Goal: Task Accomplishment & Management: Manage account settings

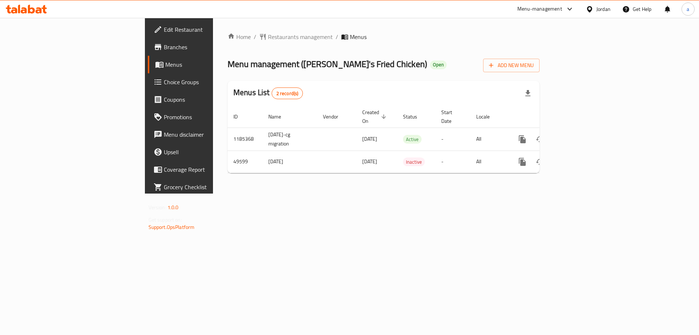
click at [164, 84] on span "Choice Groups" at bounding box center [210, 82] width 92 height 9
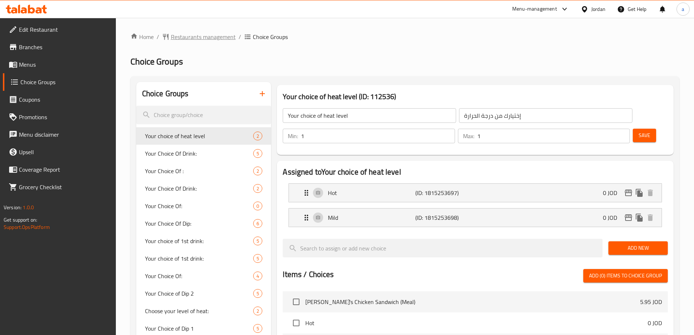
click at [204, 38] on span "Restaurants management" at bounding box center [203, 36] width 65 height 9
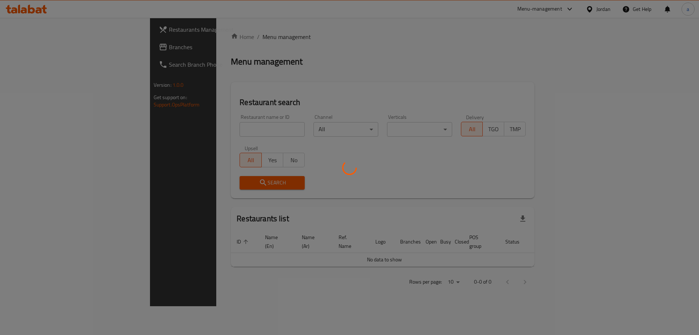
click at [63, 54] on div at bounding box center [349, 167] width 699 height 335
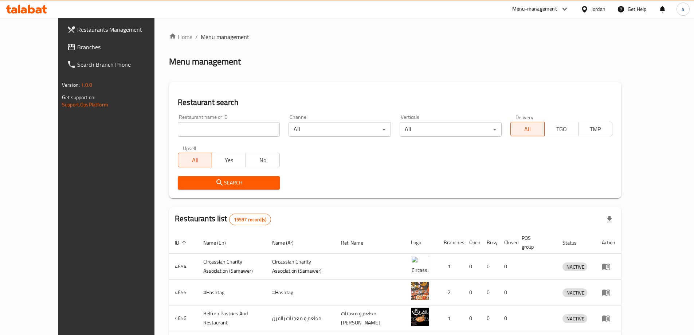
click at [77, 50] on span "Branches" at bounding box center [122, 47] width 91 height 9
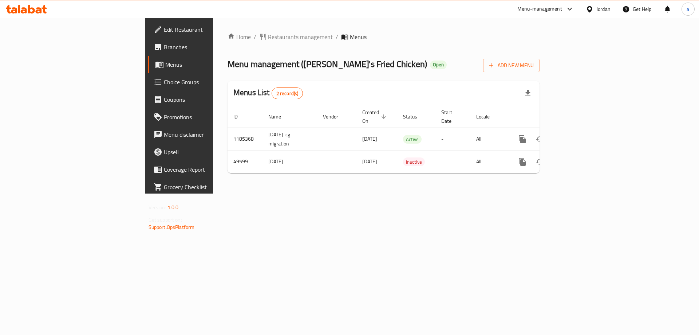
click at [164, 83] on span "Choice Groups" at bounding box center [210, 82] width 92 height 9
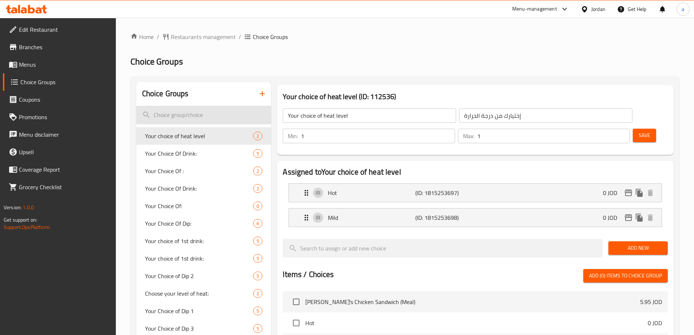
click at [168, 114] on input "search" at bounding box center [203, 115] width 135 height 19
paste input "Your Choice Of Sauce:"
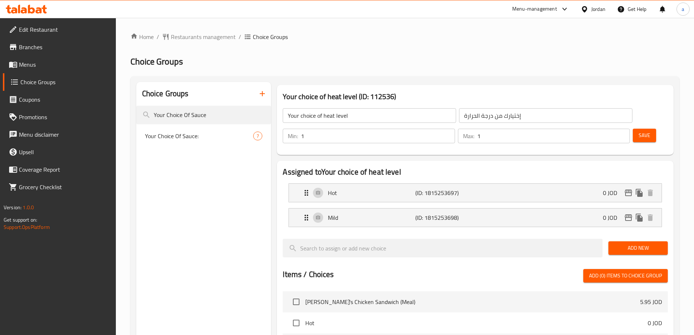
type input "Your Choice Of Sauce"
click at [206, 141] on div "Your Choice Of Sauce: 7" at bounding box center [203, 135] width 135 height 17
type input "Your Choice Of Sauce:"
type input "إختيارك من الصوص:"
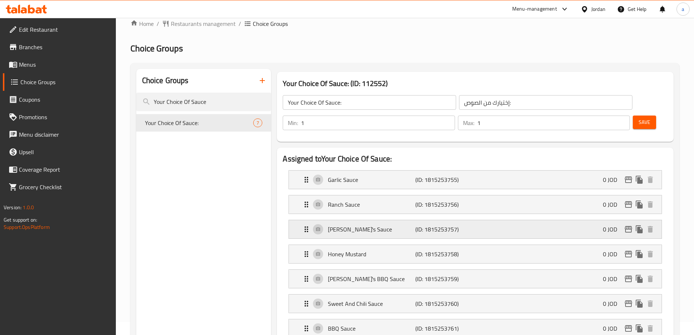
scroll to position [36, 0]
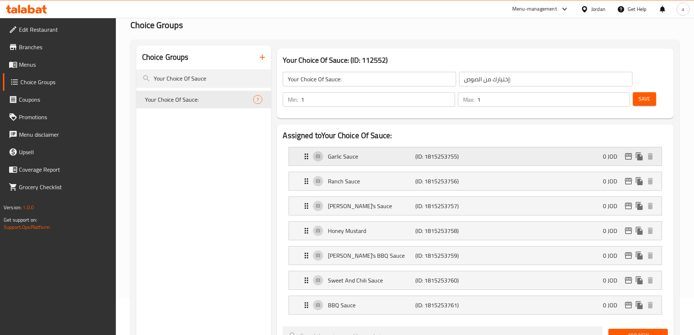
click at [358, 152] on p "Garlic Sauce" at bounding box center [371, 156] width 87 height 9
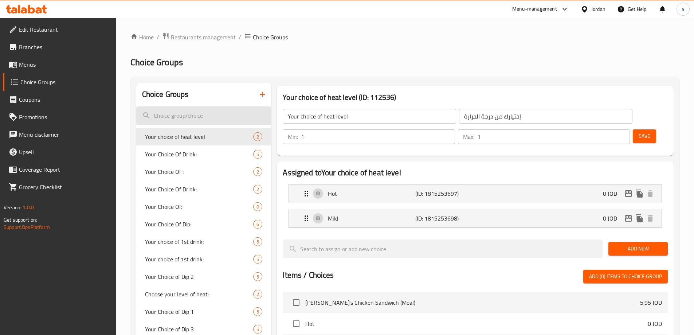
click at [193, 116] on input "search" at bounding box center [203, 115] width 135 height 19
paste input "Your Choice Of Sauce:"
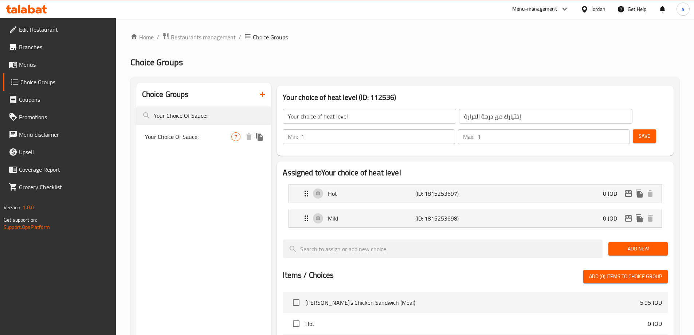
type input "Your Choice Of Sauce:"
click at [187, 137] on span "Your Choice Of Sauce:" at bounding box center [188, 136] width 87 height 9
type input "Your Choice Of Sauce:"
type input "إختيارك من الصوص:"
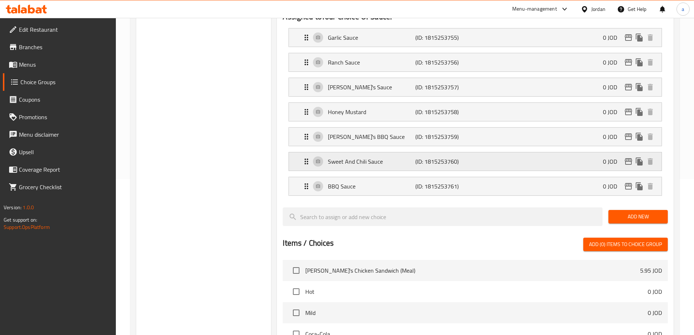
scroll to position [73, 0]
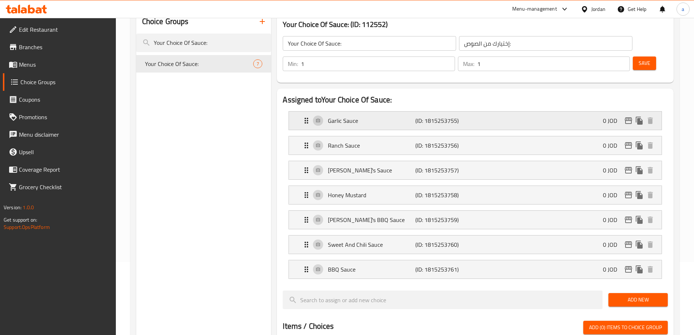
click at [386, 111] on div "Garlic Sauce (ID: 1815253755) 0 JOD" at bounding box center [477, 120] width 351 height 18
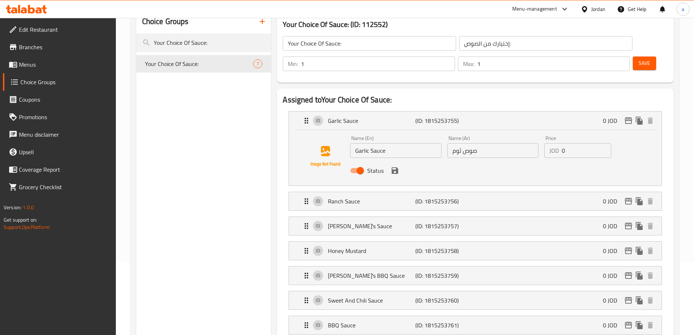
click at [424, 216] on div "Ray's Sauce (ID: 1815253757) 0 JOD Name (En) Ray's Sauce Name (En) Name (Ar) صو…" at bounding box center [474, 225] width 373 height 19
click at [428, 192] on div "Ranch Sauce (ID: 1815253756) 0 JOD" at bounding box center [477, 201] width 351 height 18
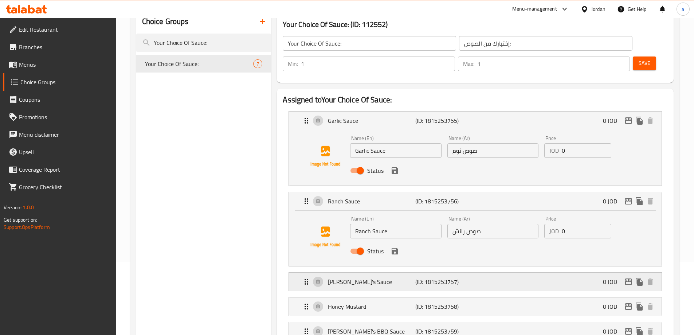
click at [456, 277] on p "(ID: 1815253757)" at bounding box center [444, 281] width 58 height 9
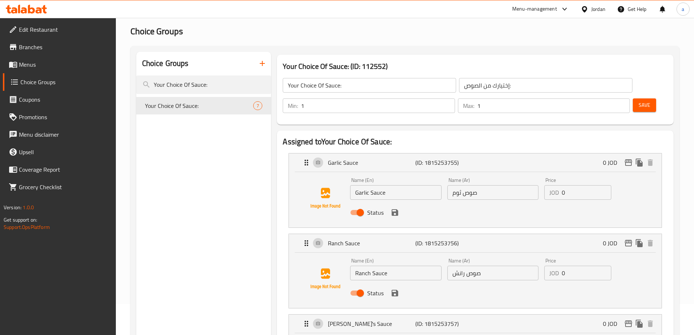
scroll to position [0, 0]
